Goal: Transaction & Acquisition: Purchase product/service

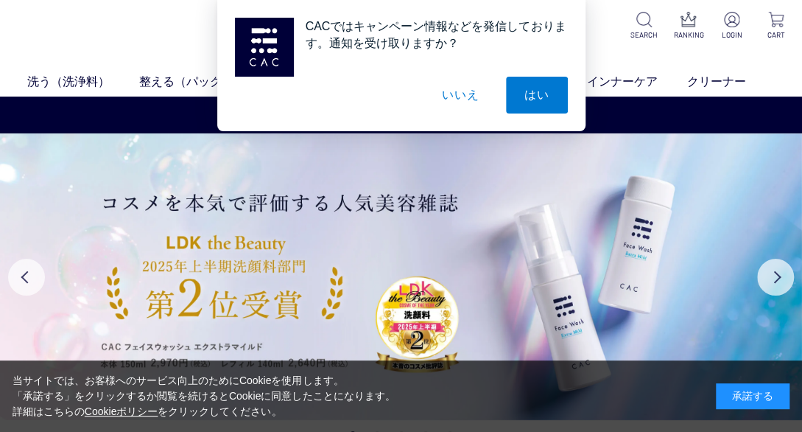
click at [469, 106] on button "いいえ" at bounding box center [461, 95] width 74 height 37
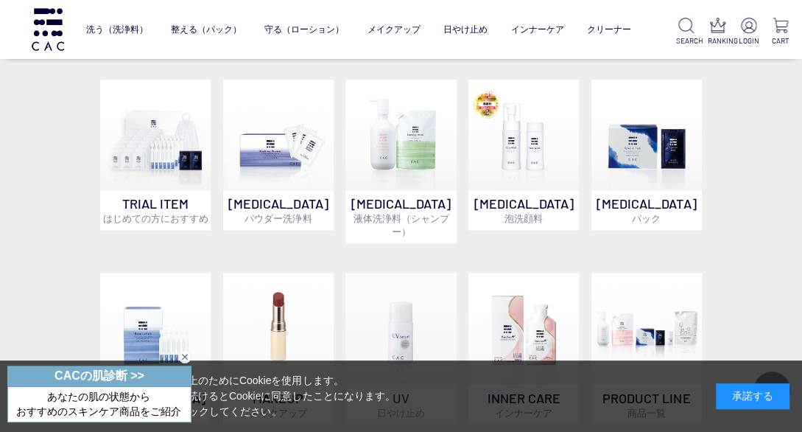
scroll to position [737, 0]
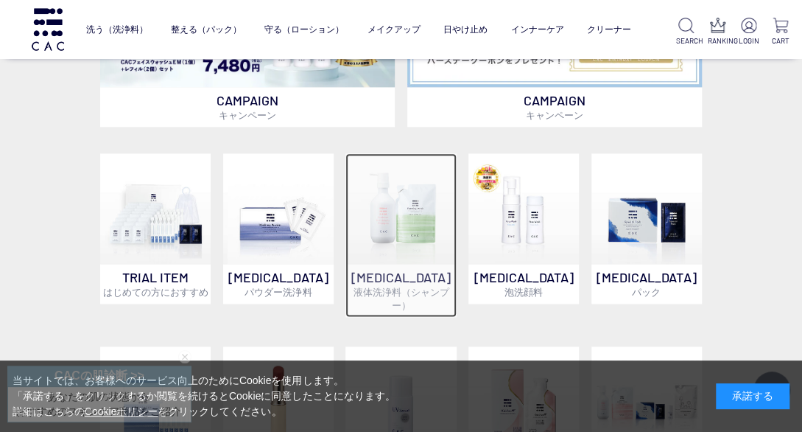
click at [410, 279] on p "[MEDICAL_DATA] 液体洗浄料（シャンプー）" at bounding box center [400, 290] width 110 height 53
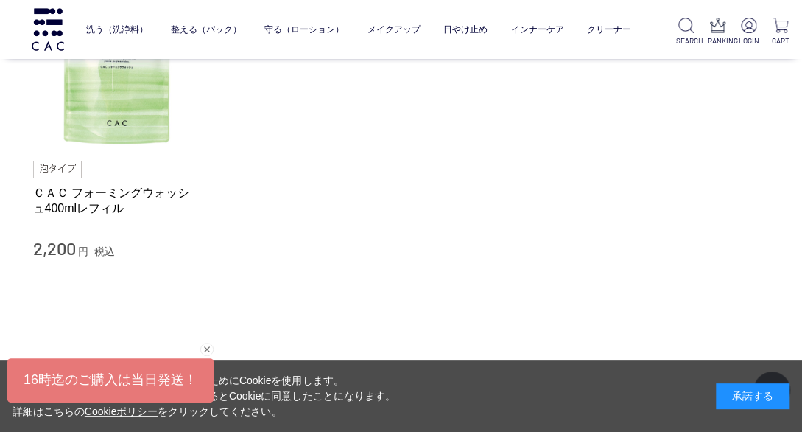
scroll to position [147, 0]
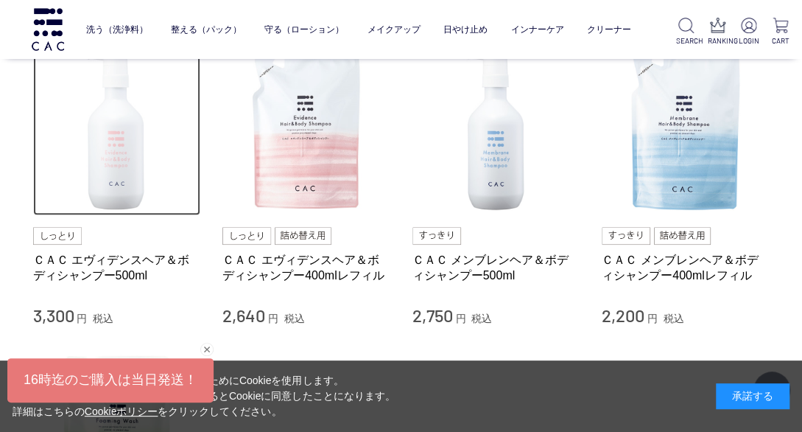
click at [122, 177] on img at bounding box center [117, 132] width 168 height 168
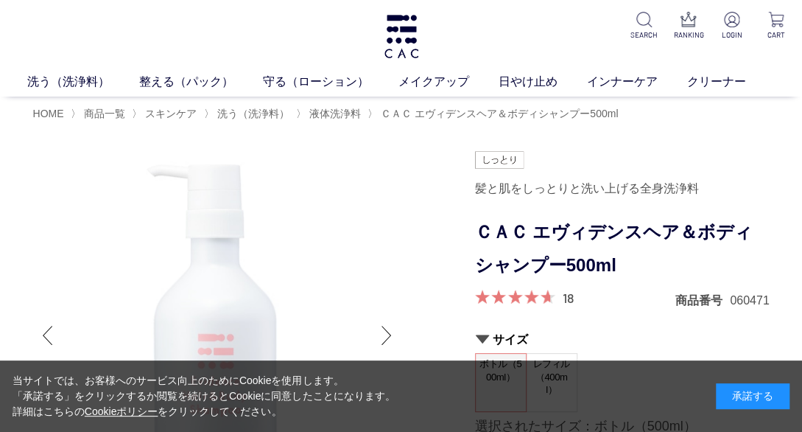
scroll to position [147, 0]
